Goal: Communication & Community: Answer question/provide support

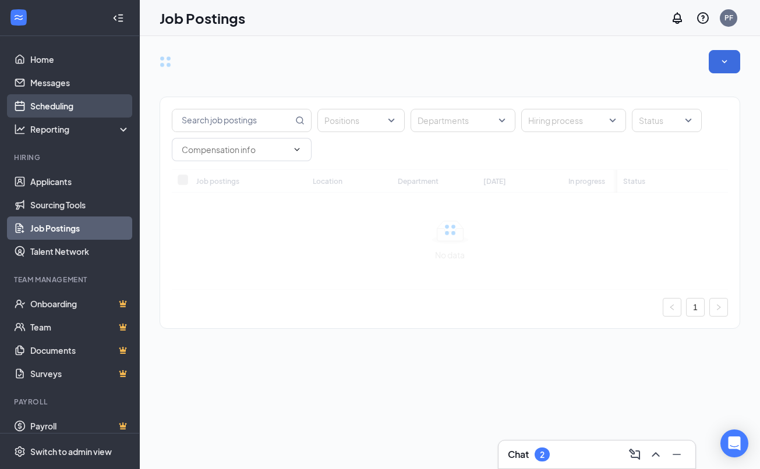
click at [56, 105] on link "Scheduling" at bounding box center [80, 105] width 100 height 23
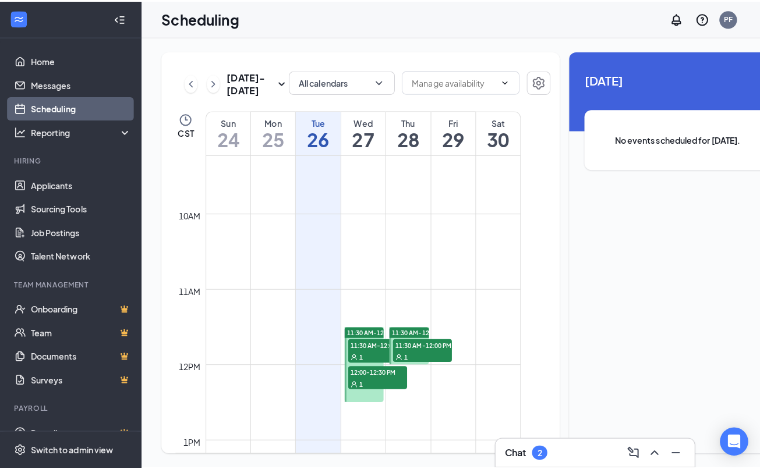
scroll to position [689, 0]
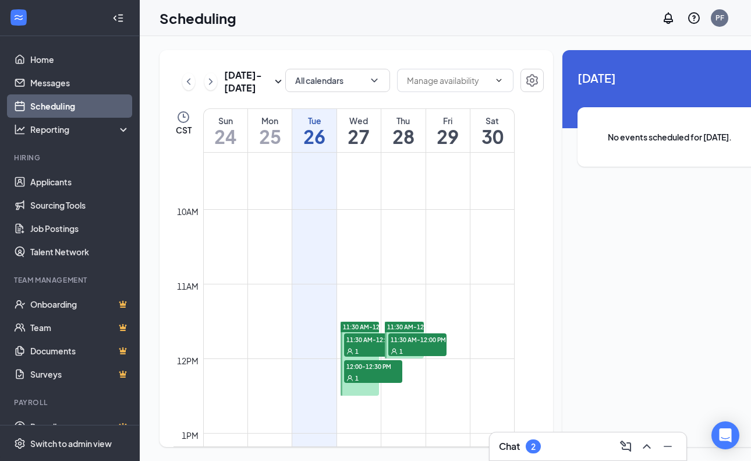
click at [359, 345] on span "11:30 AM-12:00 PM" at bounding box center [373, 339] width 58 height 12
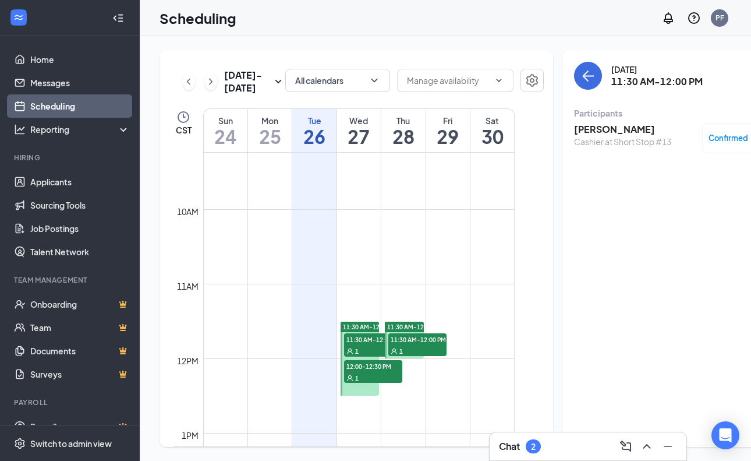
click at [584, 129] on h3 "[PERSON_NAME]" at bounding box center [622, 129] width 97 height 13
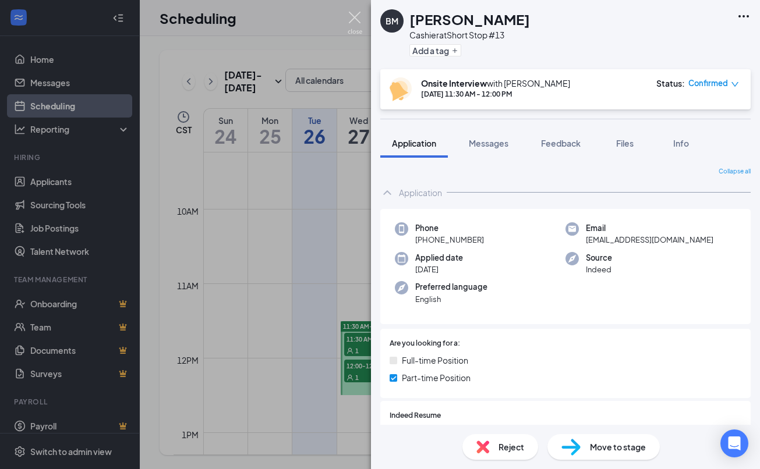
click at [353, 15] on img at bounding box center [355, 23] width 15 height 23
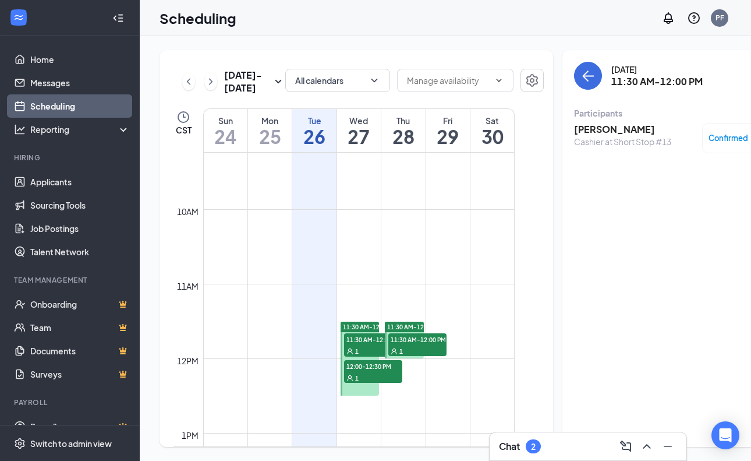
click at [369, 383] on div "1" at bounding box center [373, 378] width 58 height 12
click at [574, 126] on h3 "[PERSON_NAME]" at bounding box center [622, 129] width 97 height 13
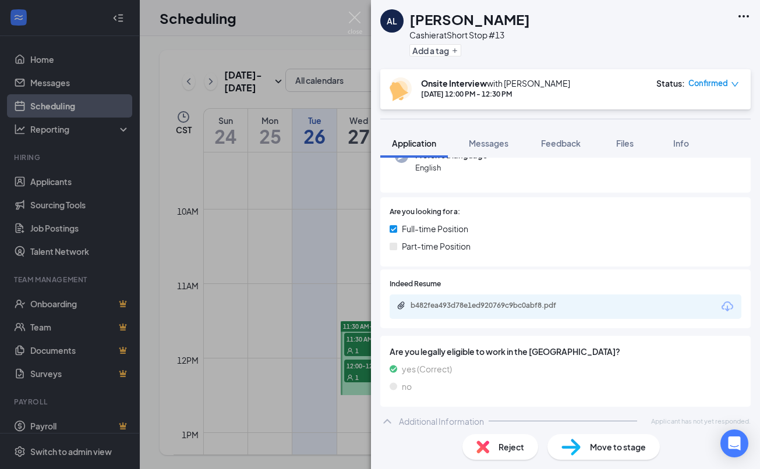
scroll to position [172, 0]
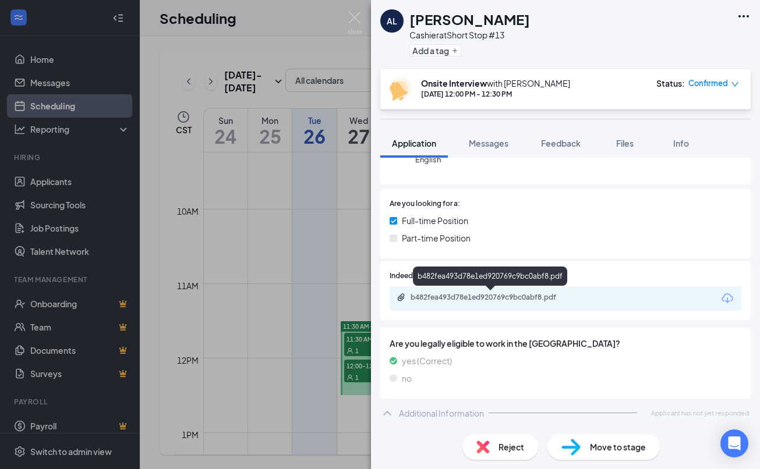
click at [502, 301] on div "b482fea493d78e1ed920769c9bc0abf8.pdf" at bounding box center [492, 297] width 163 height 9
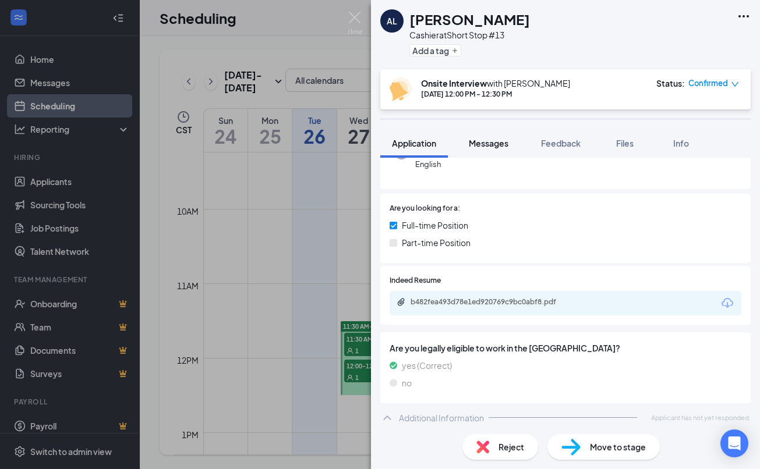
drag, startPoint x: 483, startPoint y: 148, endPoint x: 483, endPoint y: 140, distance: 7.6
click at [483, 150] on button "Messages" at bounding box center [488, 143] width 63 height 29
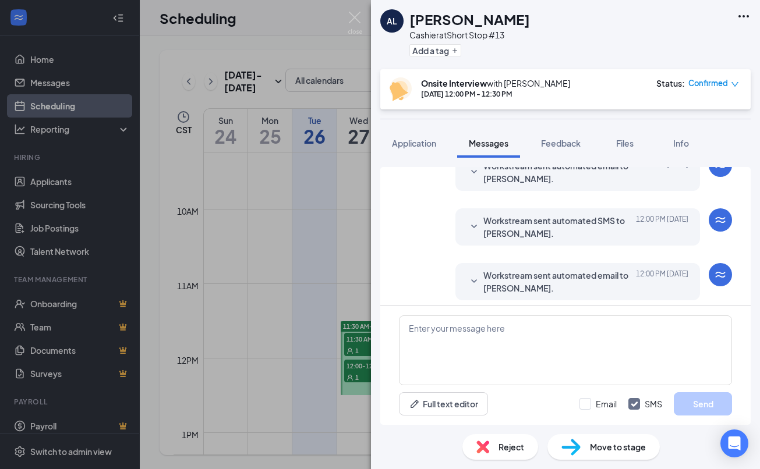
scroll to position [404, 0]
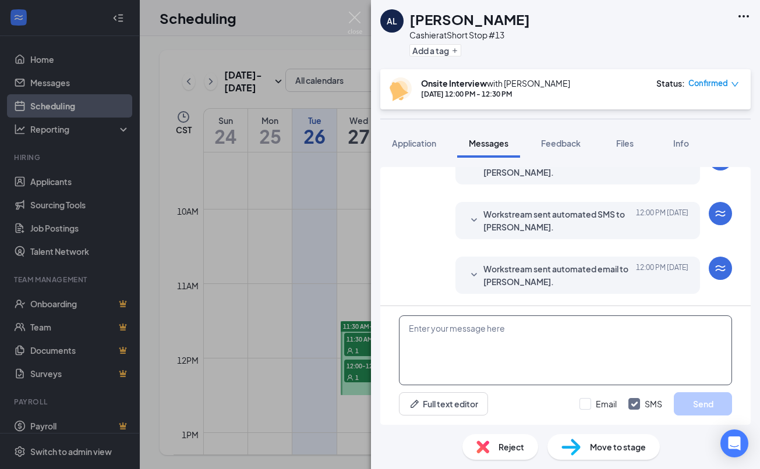
click at [474, 365] on textarea at bounding box center [565, 351] width 333 height 70
type textarea "sorry, their is no full time available"
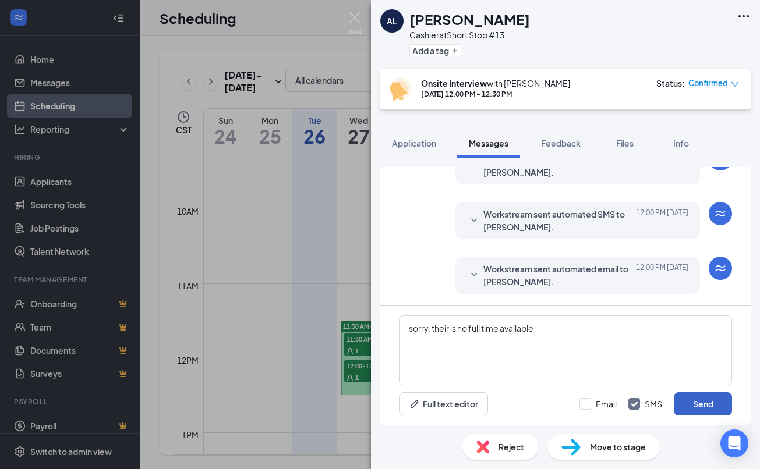
click at [700, 402] on button "Send" at bounding box center [703, 404] width 58 height 23
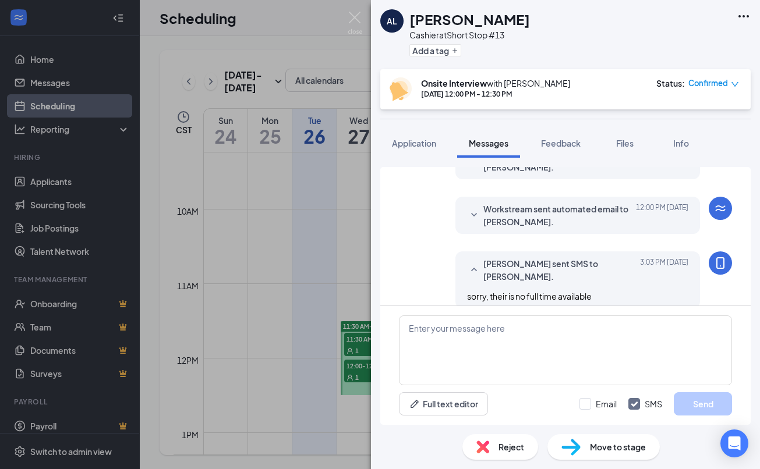
scroll to position [467, 0]
